Goal: Navigation & Orientation: Find specific page/section

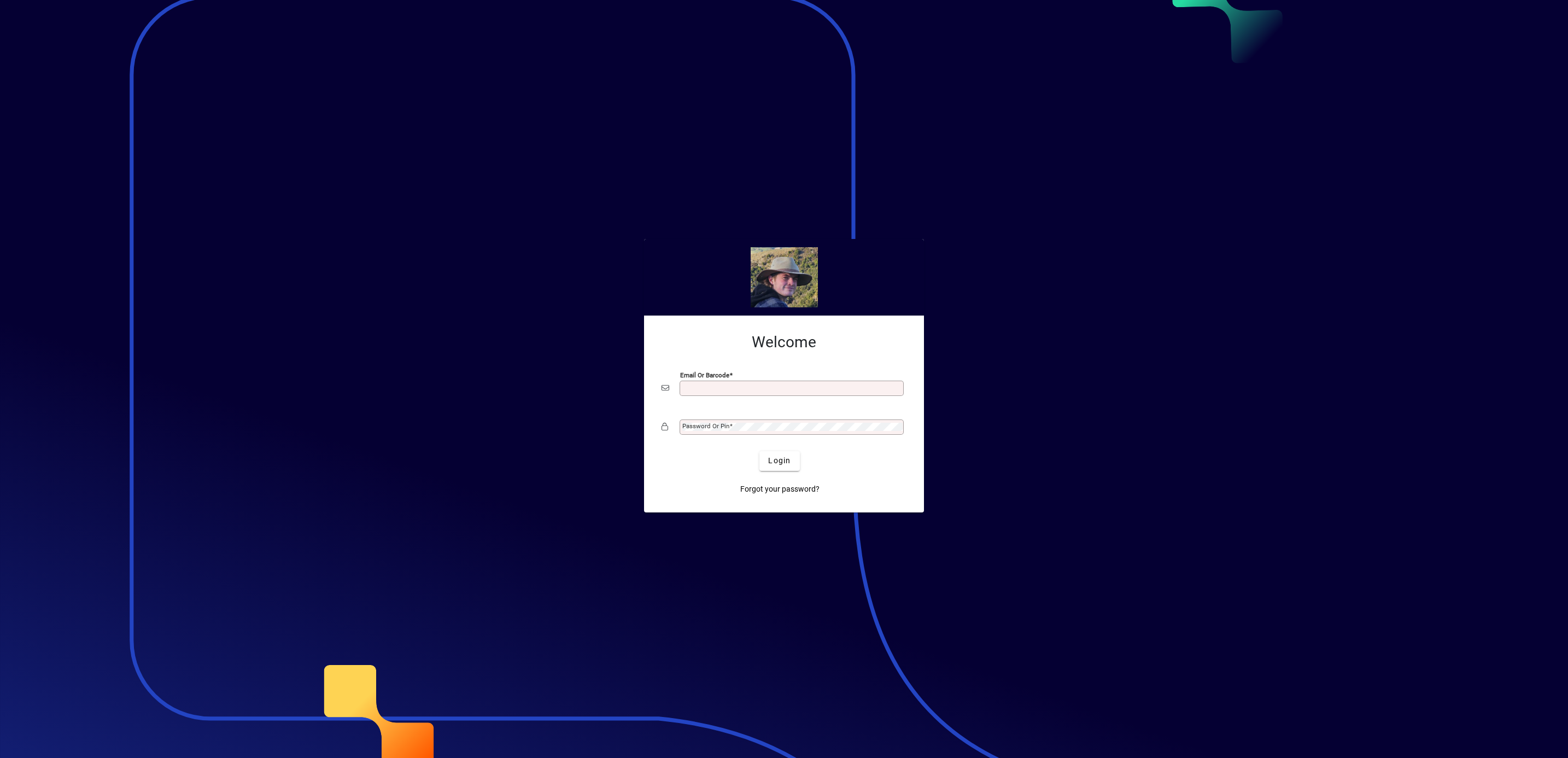
type input "**********"
click at [775, 460] on span "Login" at bounding box center [780, 461] width 23 height 11
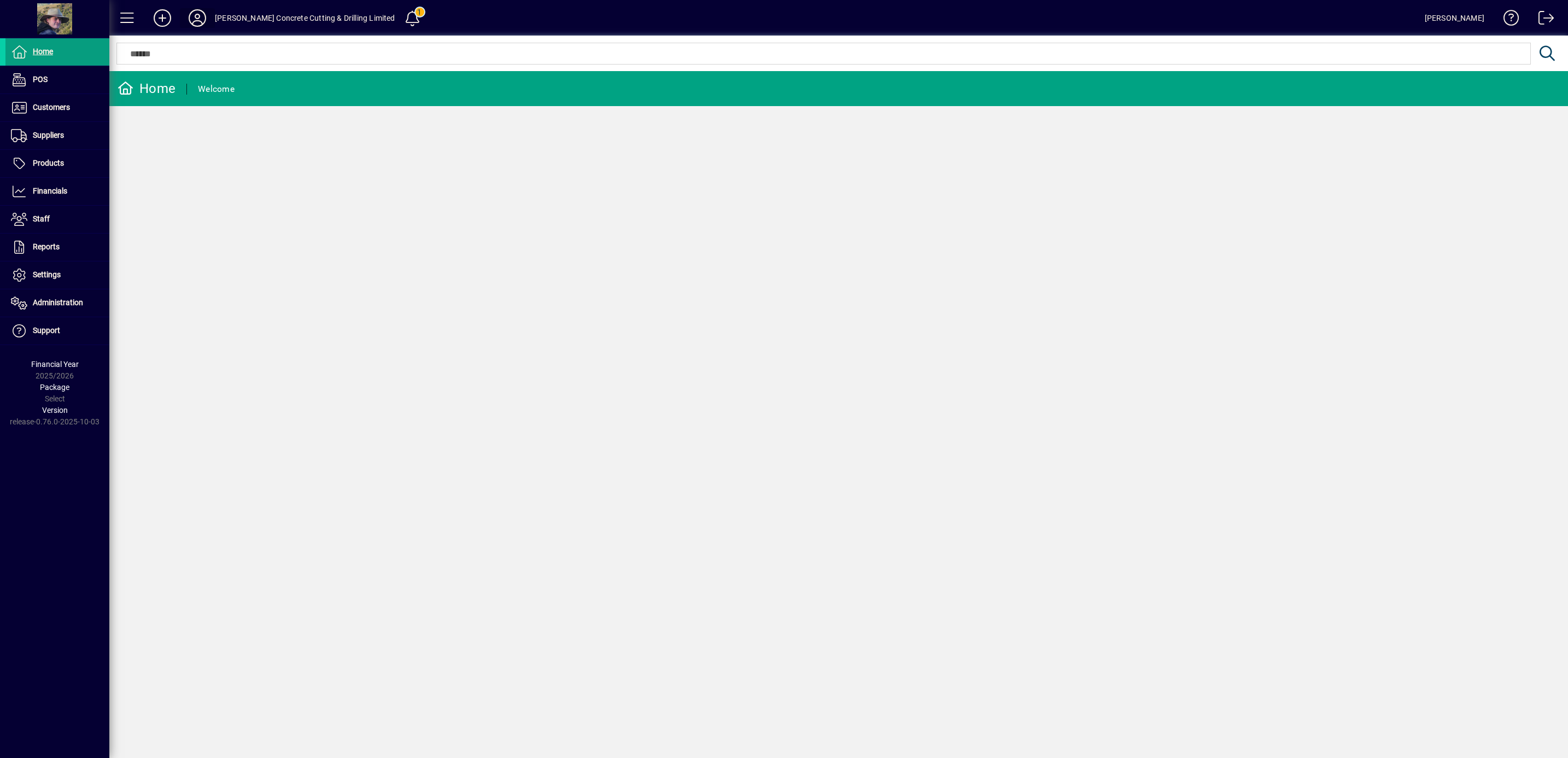
click at [191, 18] on icon at bounding box center [197, 18] width 22 height 18
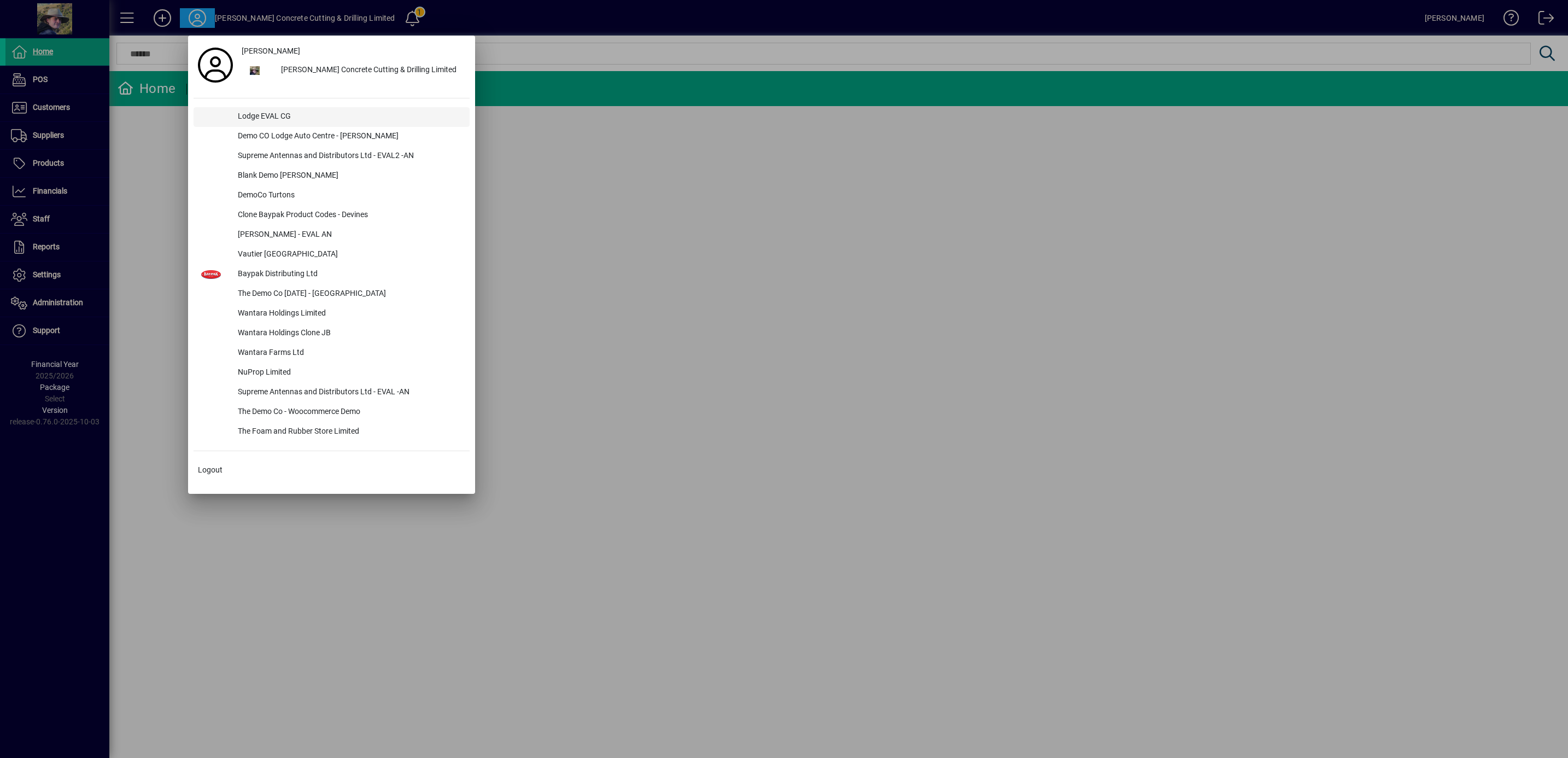
click at [257, 117] on div "Lodge EVAL CG" at bounding box center [349, 117] width 240 height 20
